Goal: Learn about a topic

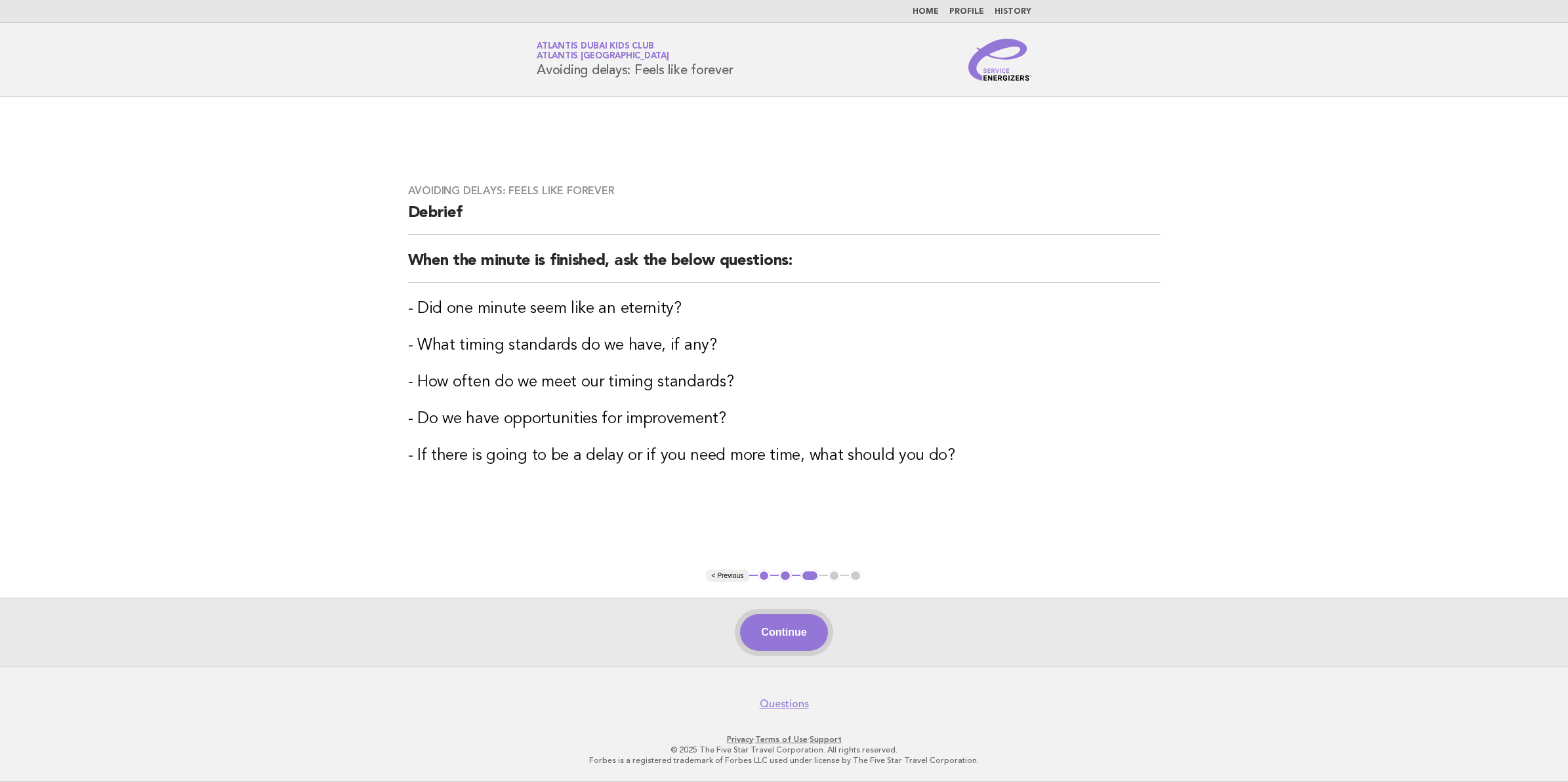
click at [796, 629] on button "Continue" at bounding box center [784, 632] width 88 height 37
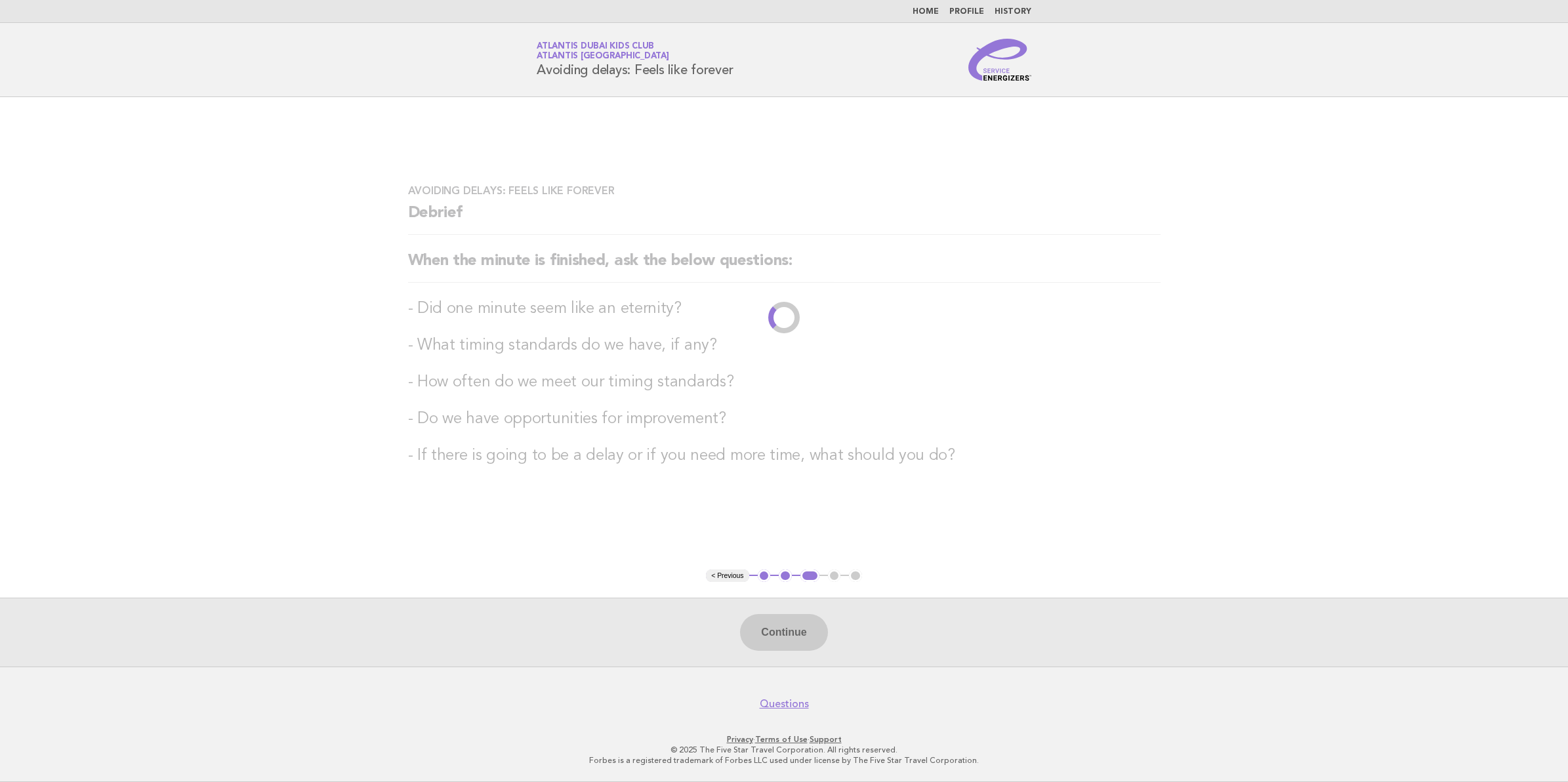
click at [799, 633] on div "Continue" at bounding box center [784, 632] width 1568 height 69
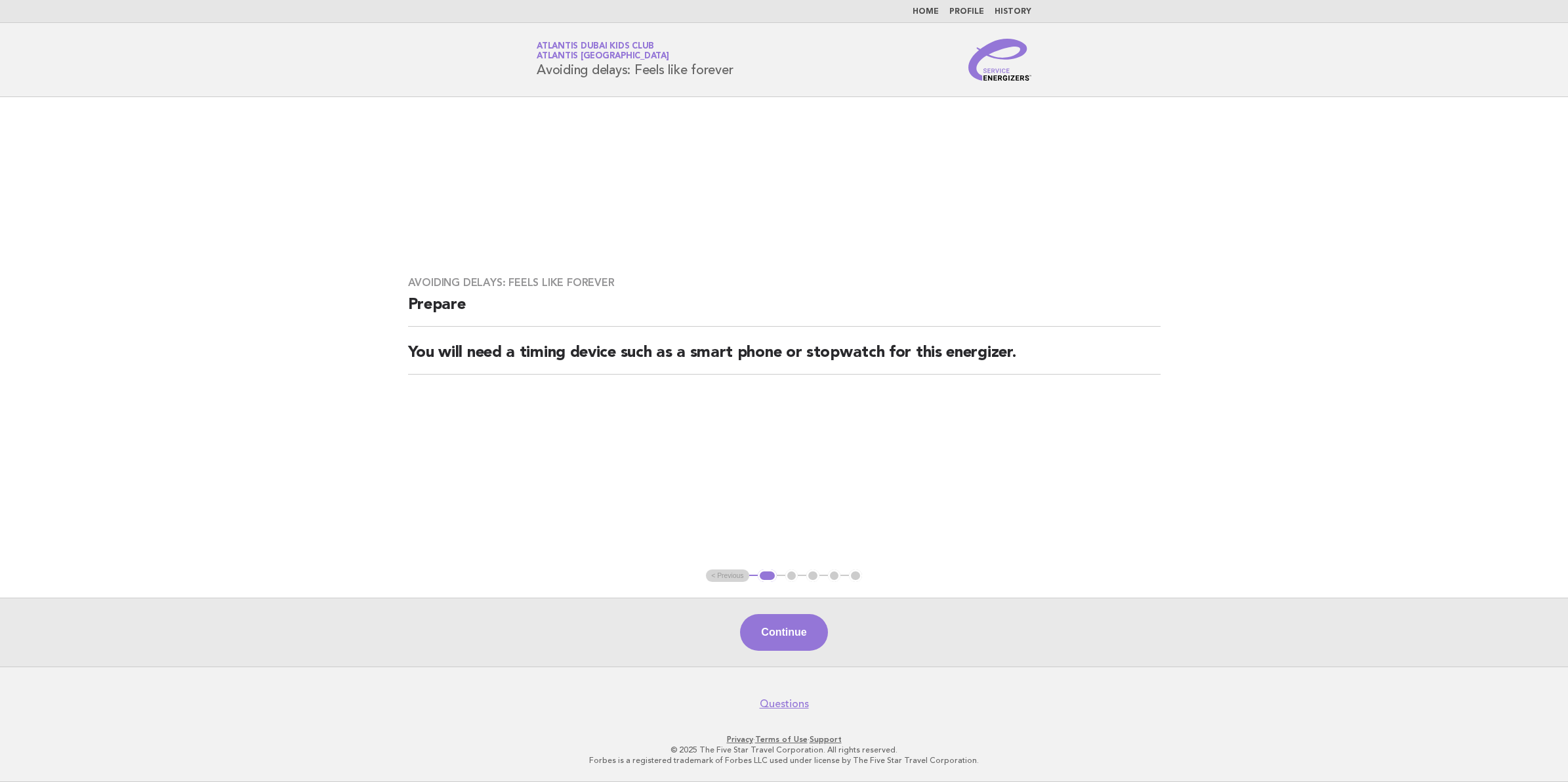
click at [940, 5] on nav "Home Profile History" at bounding box center [784, 12] width 1568 height 23
click at [794, 625] on button "Continue" at bounding box center [784, 632] width 88 height 37
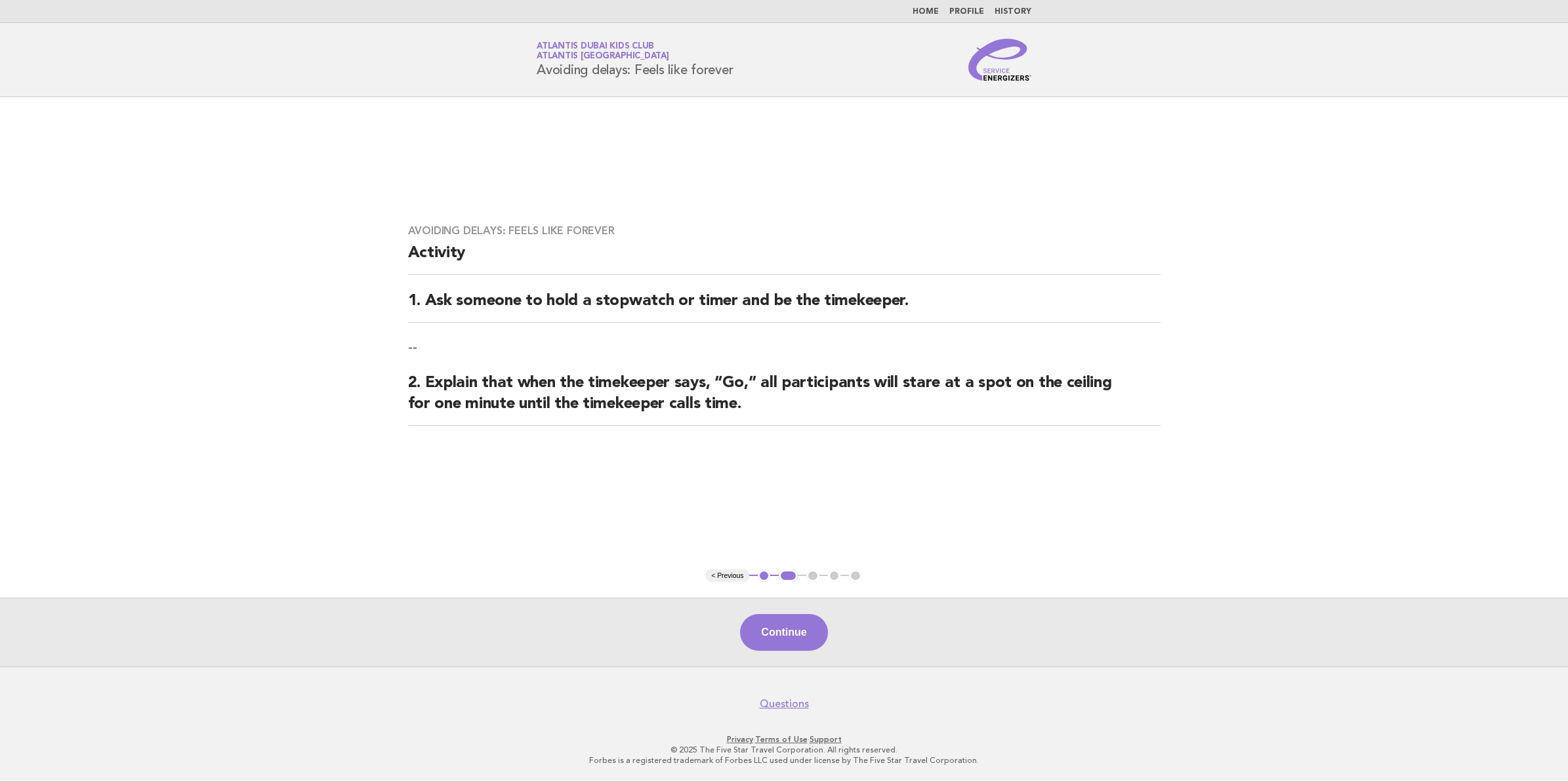
click at [794, 625] on div "Continue" at bounding box center [784, 632] width 1568 height 69
click at [794, 625] on button "Continue" at bounding box center [784, 632] width 88 height 37
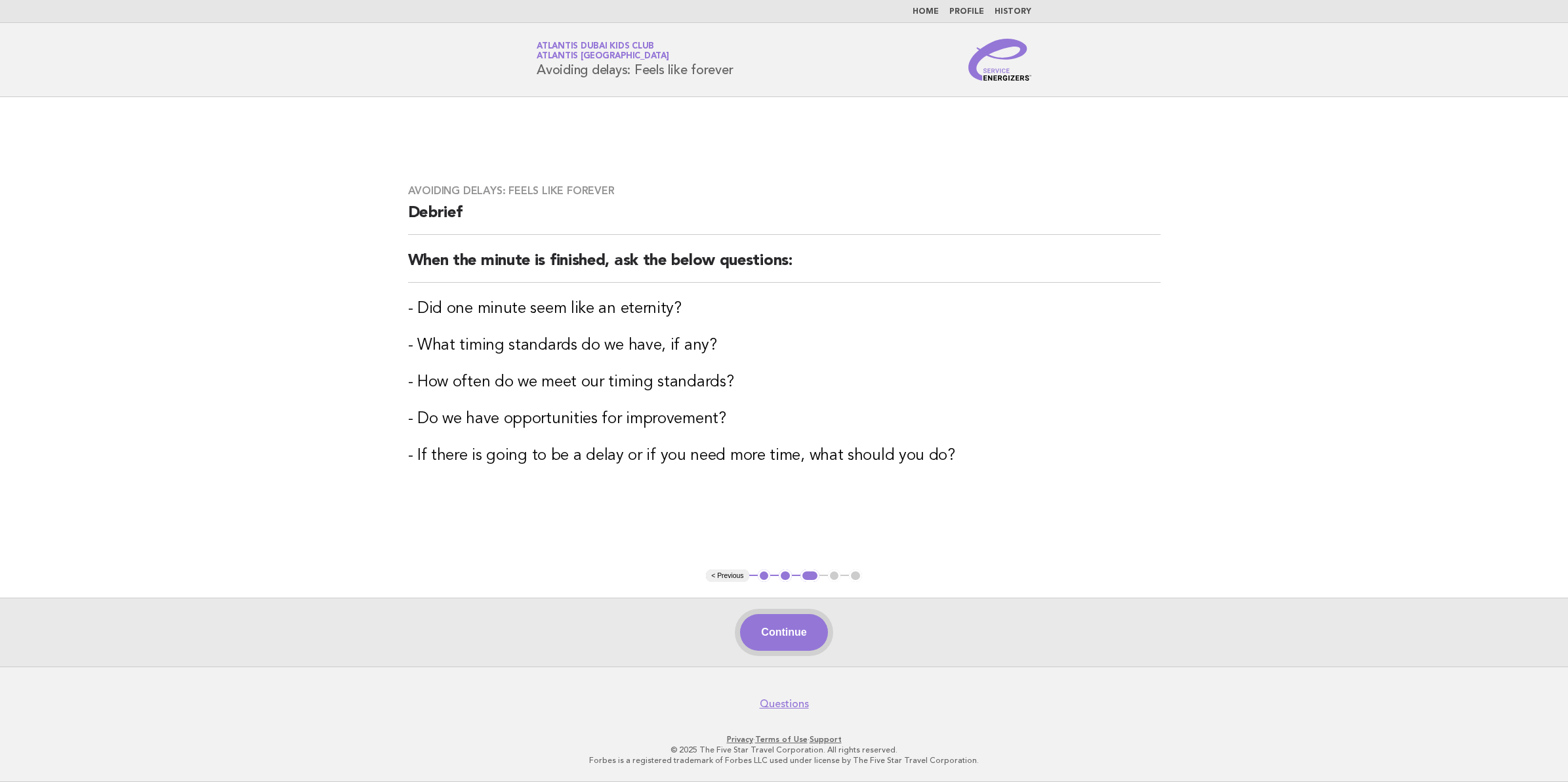
click at [784, 625] on button "Continue" at bounding box center [784, 632] width 88 height 37
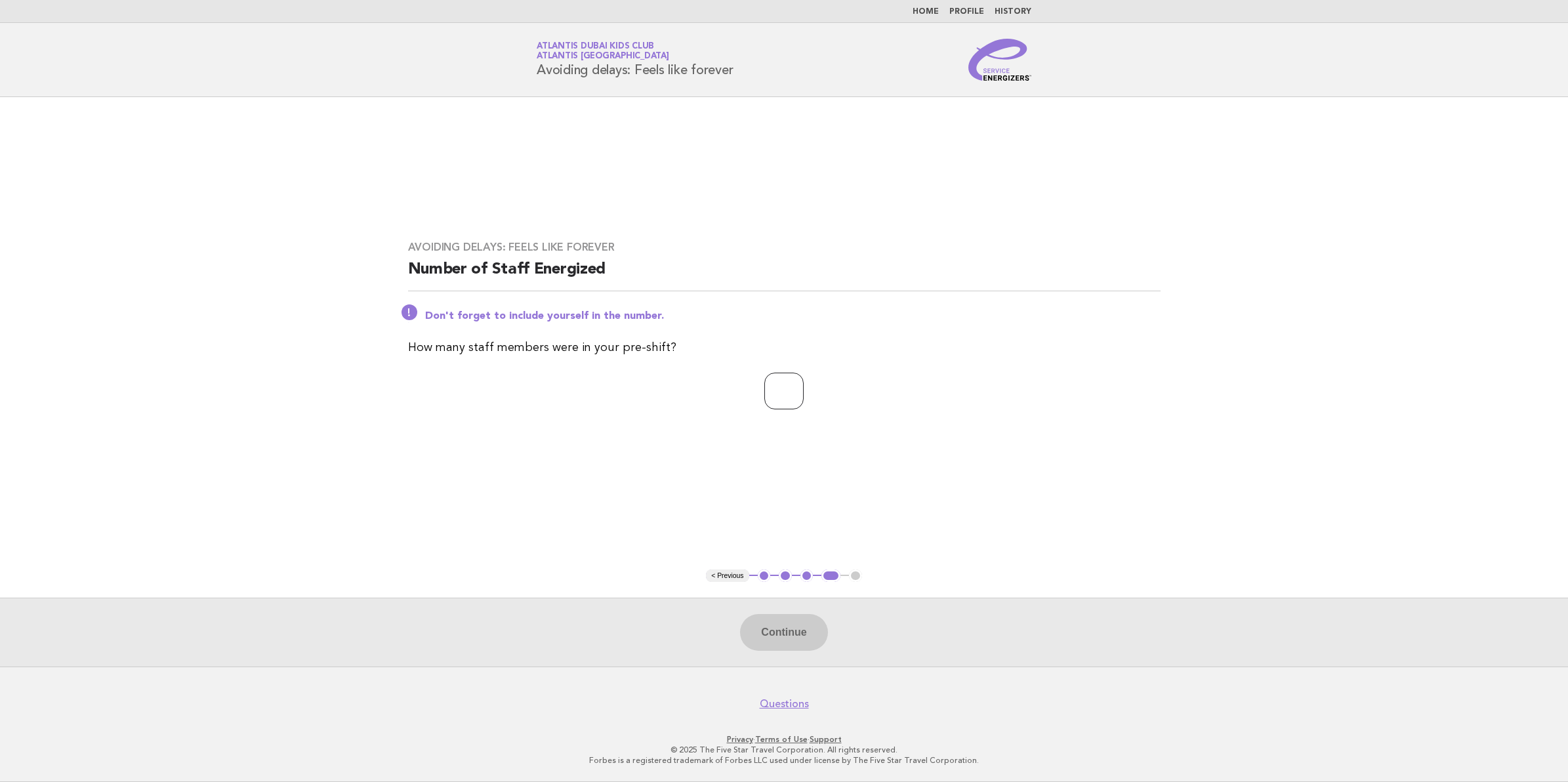
click at [802, 404] on input "number" at bounding box center [784, 391] width 39 height 37
type input "**"
click at [796, 625] on button "Continue" at bounding box center [784, 632] width 88 height 37
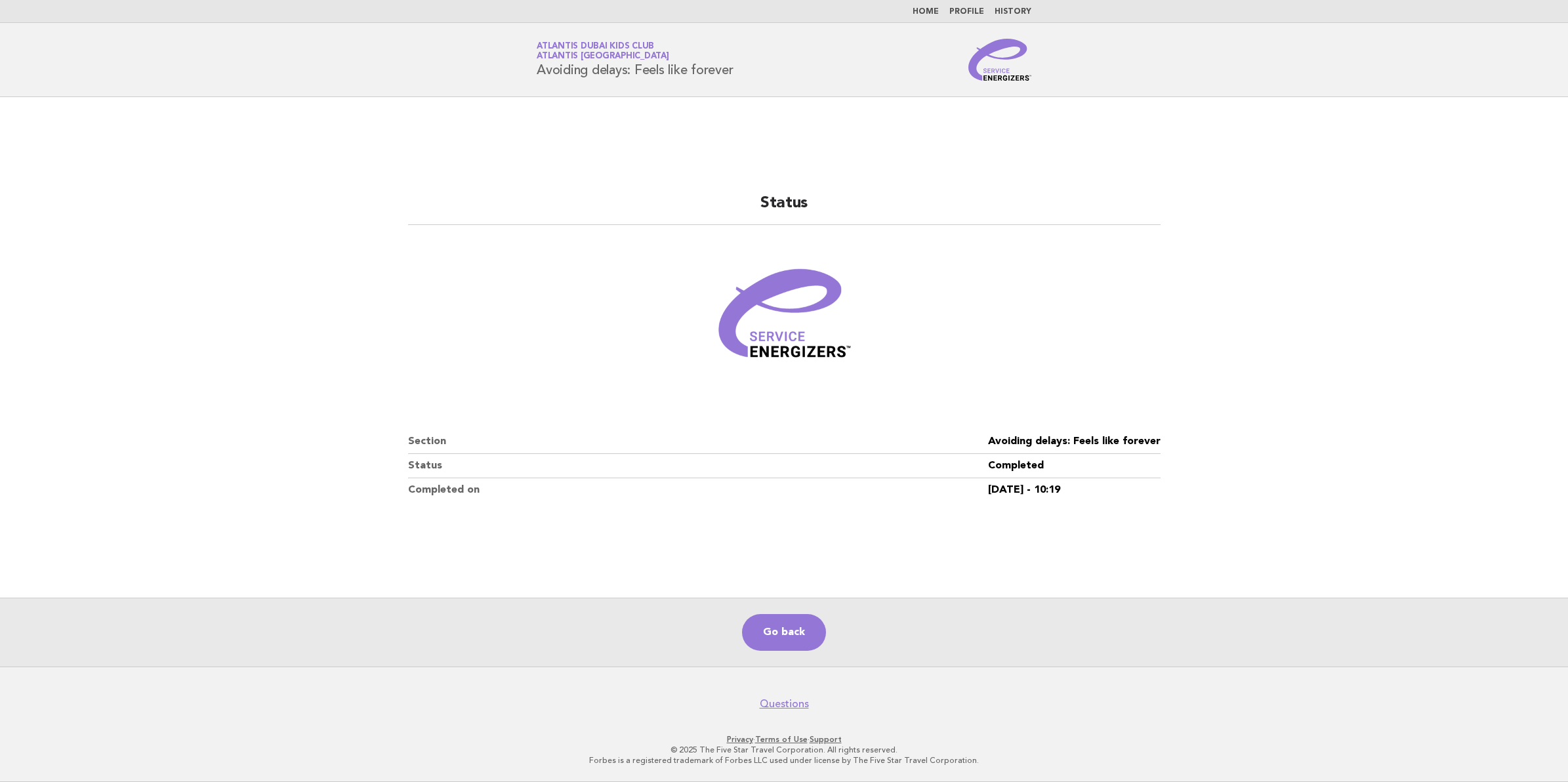
click at [1118, 617] on div "Go back" at bounding box center [784, 632] width 1568 height 69
click at [1237, 285] on main "Status Section Avoiding delays: Feels like forever Status Completed Completed o…" at bounding box center [784, 381] width 1568 height 569
